Goal: Information Seeking & Learning: Learn about a topic

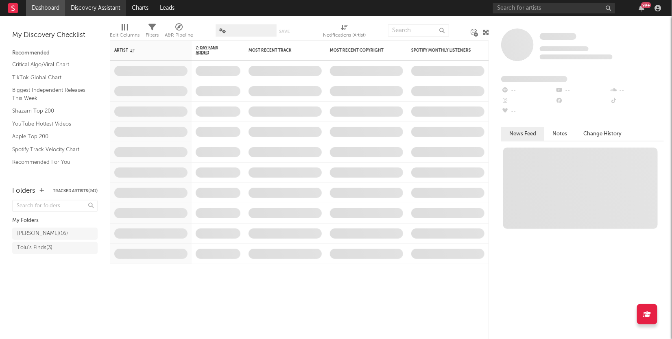
click at [99, 7] on link "Discovery Assistant" at bounding box center [95, 8] width 61 height 16
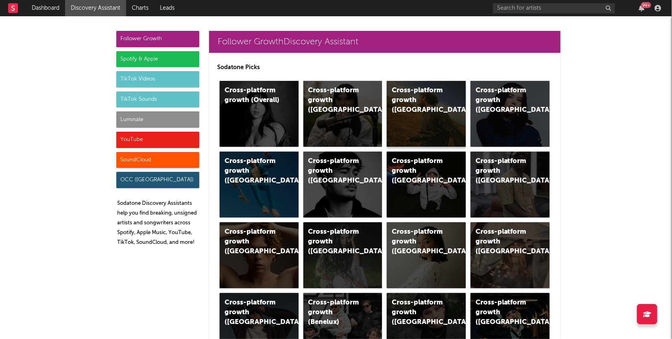
click at [424, 110] on div "Cross-platform growth ([GEOGRAPHIC_DATA])" at bounding box center [426, 114] width 79 height 66
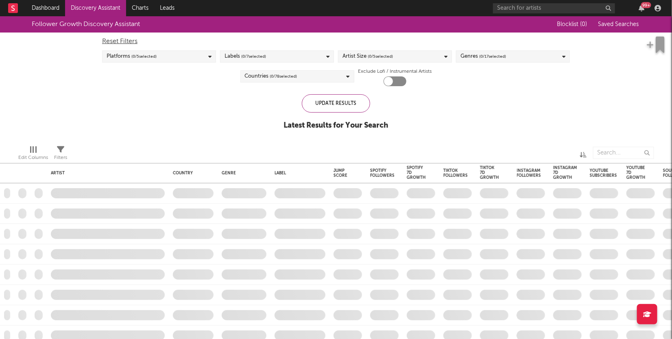
checkbox input "true"
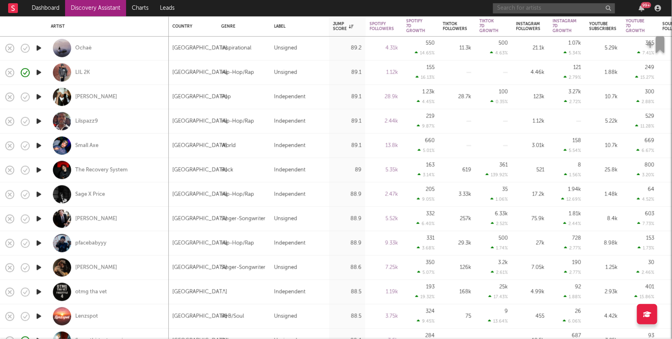
click at [548, 9] on input "text" at bounding box center [554, 8] width 122 height 10
type input "novito"
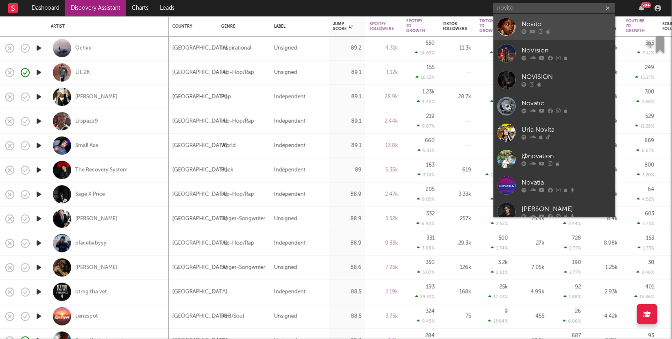
click at [559, 27] on div "Novito" at bounding box center [566, 25] width 89 height 10
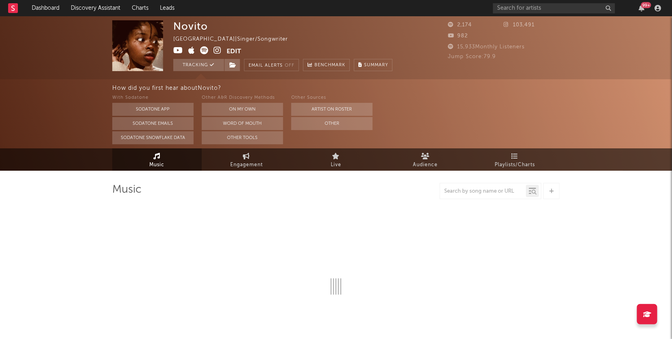
select select "1w"
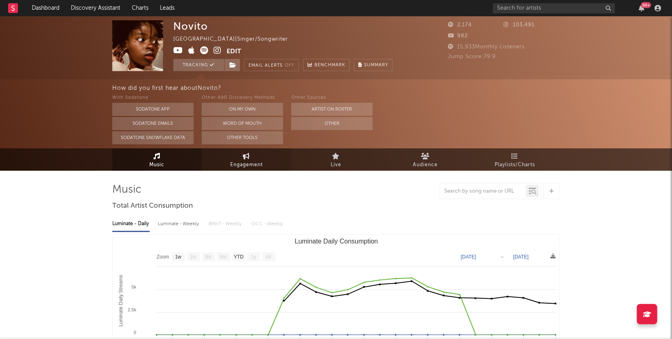
click at [254, 167] on span "Engagement" at bounding box center [246, 165] width 33 height 10
select select "1w"
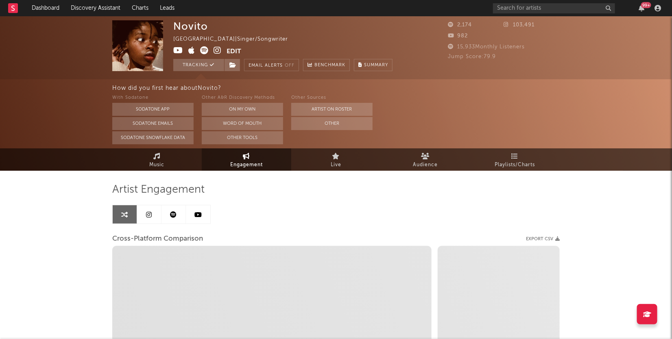
click at [152, 220] on link at bounding box center [149, 214] width 24 height 18
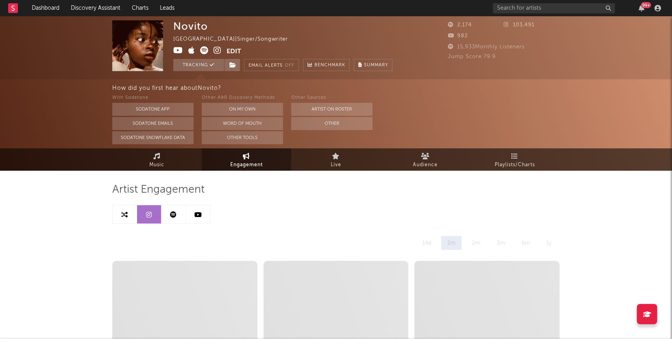
select select "6m"
click at [117, 217] on link at bounding box center [125, 214] width 24 height 18
select select "1m"
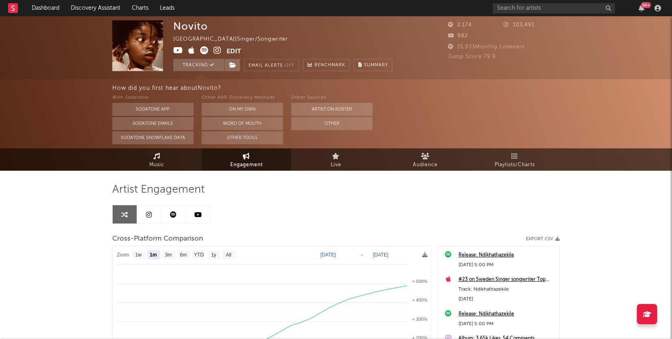
click at [146, 215] on link at bounding box center [149, 214] width 24 height 18
select select "6m"
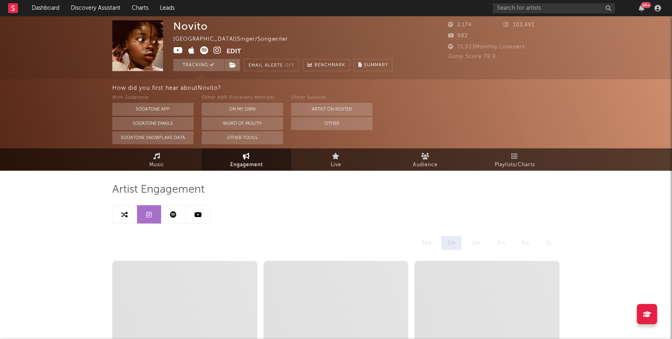
click at [215, 50] on icon at bounding box center [217, 50] width 8 height 8
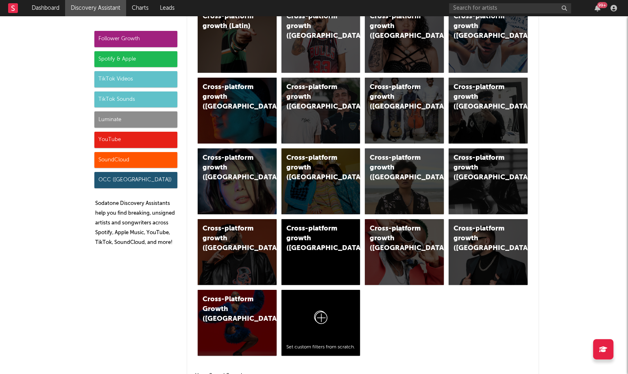
scroll to position [461, 0]
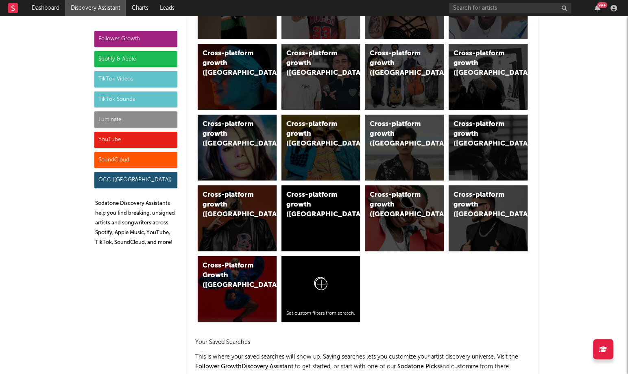
click at [123, 63] on div "Spotify & Apple" at bounding box center [135, 59] width 83 height 16
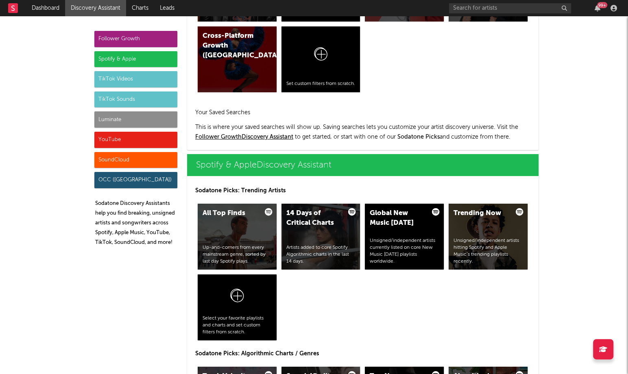
scroll to position [812, 0]
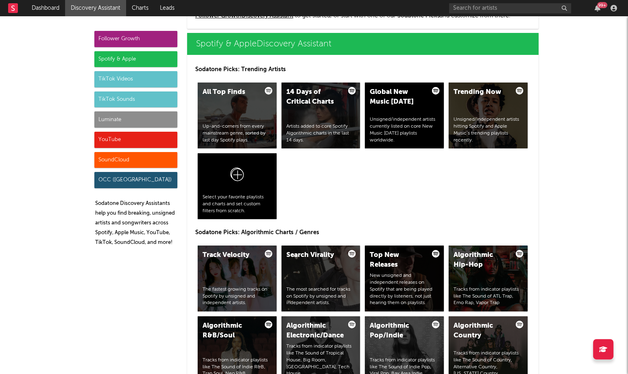
click at [117, 80] on div "TikTok Videos" at bounding box center [135, 79] width 83 height 16
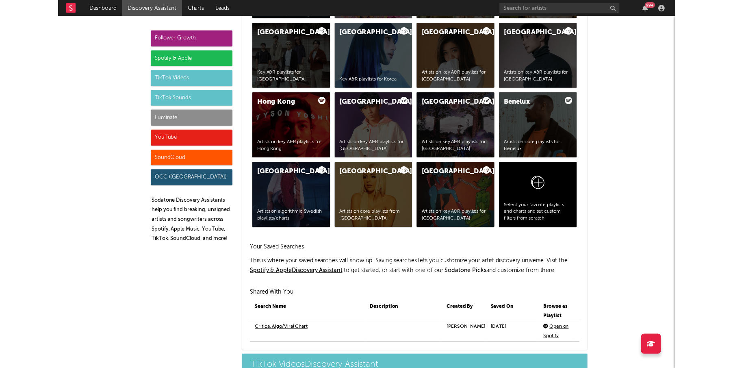
scroll to position [1901, 0]
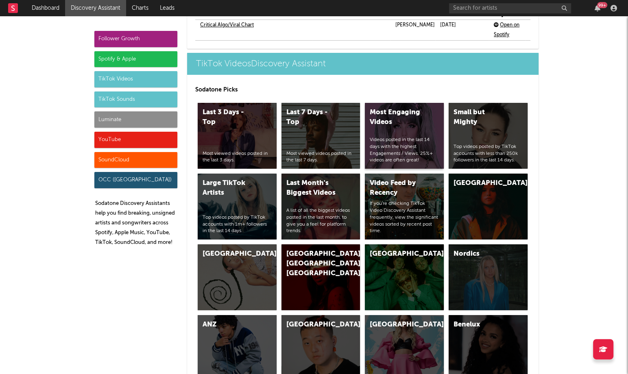
click at [403, 137] on div "Videos posted in the last 14 days with the highest Engagements / Views. 25%+ vi…" at bounding box center [403, 150] width 69 height 27
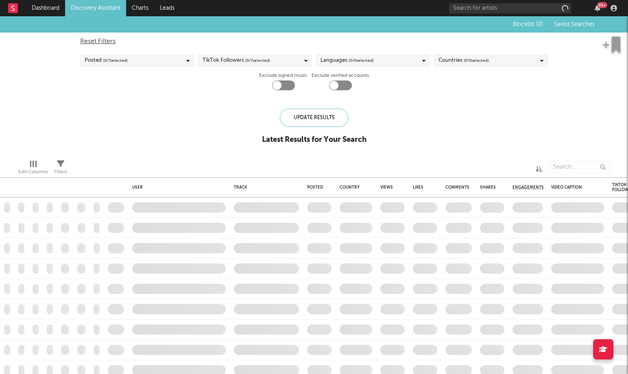
checkbox input "true"
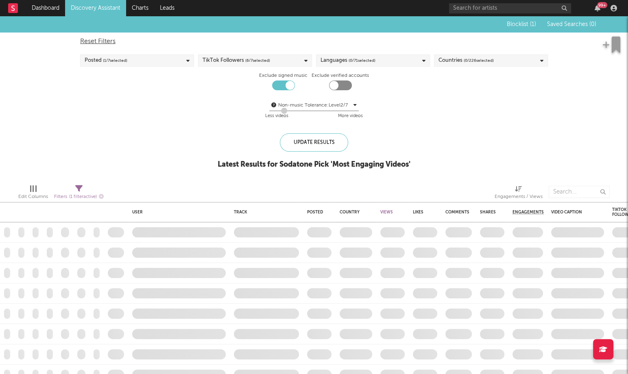
click at [444, 62] on div "Countries ( 0 / 226 selected)" at bounding box center [465, 61] width 55 height 10
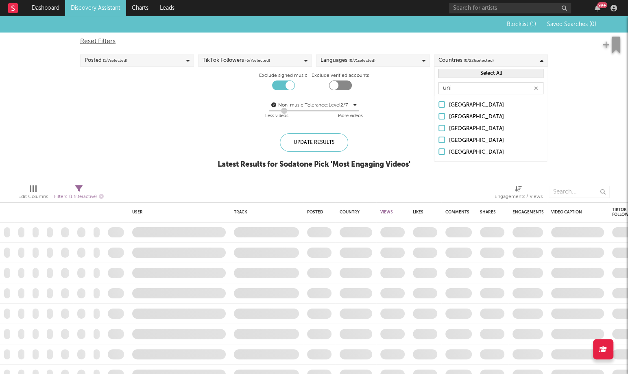
type input "uni"
click at [454, 150] on div "[GEOGRAPHIC_DATA]" at bounding box center [496, 153] width 94 height 10
click at [438, 150] on input "[GEOGRAPHIC_DATA]" at bounding box center [438, 153] width 0 height 10
click at [412, 139] on div "Blocklist ( 1 ) Saved Searches ( 0 ) Reset Filters Posted ( 1 / 7 selected) Tik…" at bounding box center [314, 96] width 628 height 161
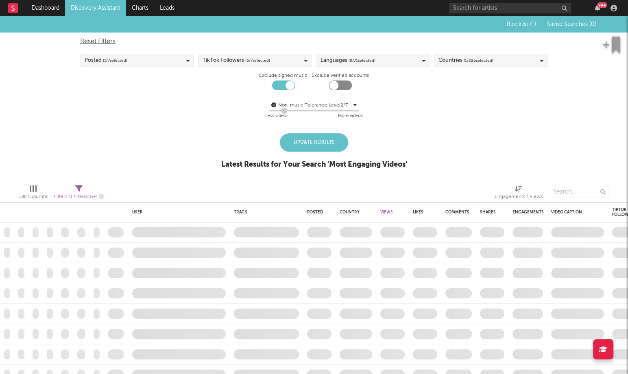
click at [326, 141] on div "Update Results" at bounding box center [314, 142] width 68 height 18
click at [305, 146] on div "Update Results" at bounding box center [314, 142] width 68 height 18
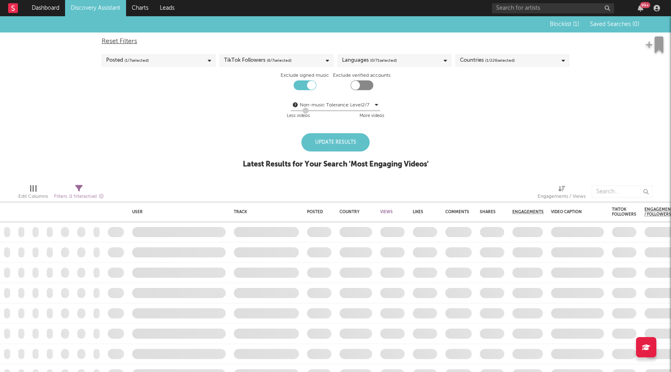
click at [338, 145] on div "Update Results" at bounding box center [335, 142] width 68 height 18
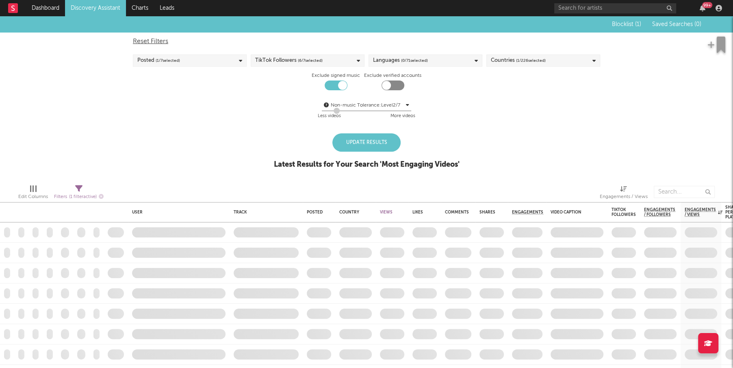
click at [385, 139] on div "Update Results" at bounding box center [367, 142] width 68 height 18
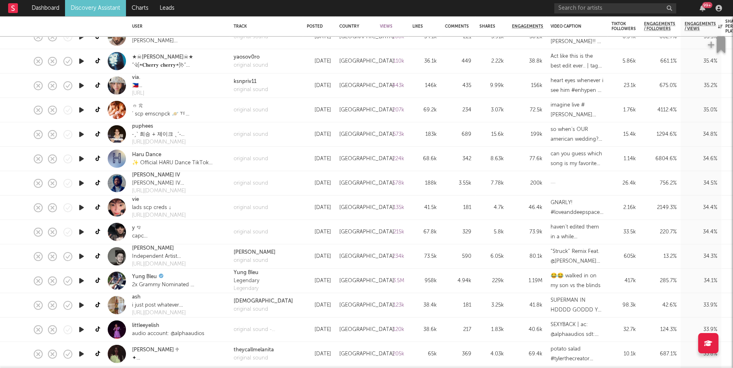
click at [82, 305] on icon "button" at bounding box center [81, 305] width 9 height 10
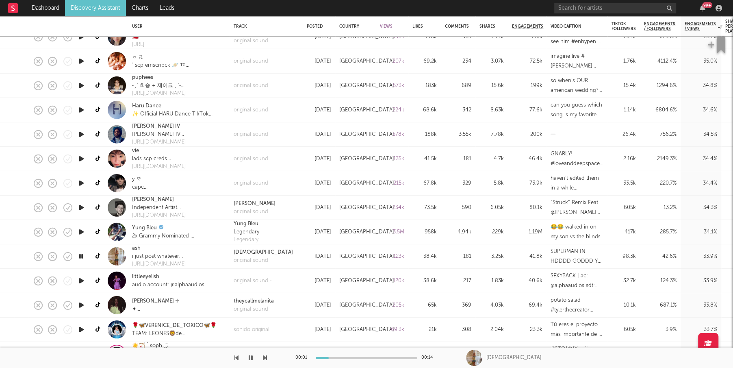
click at [343, 358] on div at bounding box center [367, 358] width 102 height 2
click at [251, 355] on icon "button" at bounding box center [251, 357] width 4 height 7
